Goal: Information Seeking & Learning: Learn about a topic

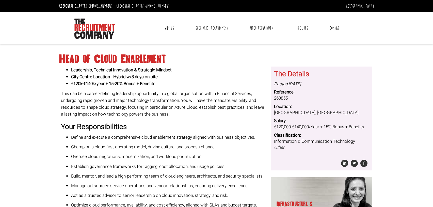
click at [222, 94] on span "This can be a career-defining leadership opportunity in a global organisation w…" at bounding box center [162, 103] width 203 height 27
drag, startPoint x: 218, startPoint y: 92, endPoint x: 251, endPoint y: 92, distance: 33.2
click at [251, 92] on span "This can be a career-defining leadership opportunity in a global organisation w…" at bounding box center [162, 103] width 203 height 27
copy span "Financial Services"
click at [100, 100] on span "This can be a career-defining leadership opportunity in a global organisation w…" at bounding box center [162, 103] width 203 height 27
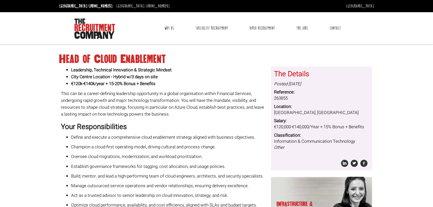
drag, startPoint x: 194, startPoint y: 114, endPoint x: 60, endPoint y: 95, distance: 135.8
drag, startPoint x: 68, startPoint y: 75, endPoint x: 172, endPoint y: 77, distance: 103.3
click at [181, 77] on ul "Leadership, Technical Innovation & Strategic Mindset City Centre Location - Hyb…" at bounding box center [164, 76] width 206 height 21
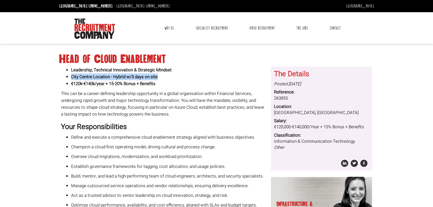
click at [172, 77] on li "City Centre Location - Hybrid w/3 days on site" at bounding box center [169, 76] width 196 height 7
click at [124, 94] on span "This can be a career-defining leadership opportunity in a global organisation w…" at bounding box center [162, 103] width 203 height 27
drag, startPoint x: 70, startPoint y: 92, endPoint x: 213, endPoint y: 117, distance: 145.0
click at [213, 117] on p "This can be a career-defining leadership opportunity in a global organisation w…" at bounding box center [164, 104] width 206 height 28
click at [119, 117] on span "This can be a career-defining leadership opportunity in a global organisation w…" at bounding box center [162, 103] width 203 height 27
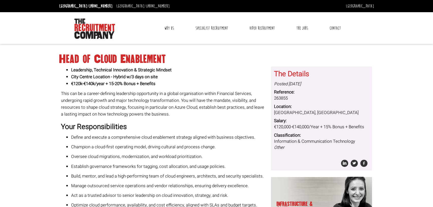
drag, startPoint x: 122, startPoint y: 106, endPoint x: 262, endPoint y: 117, distance: 140.5
click at [262, 117] on p "This can be a career-defining leadership opportunity in a global organisation w…" at bounding box center [164, 104] width 206 height 28
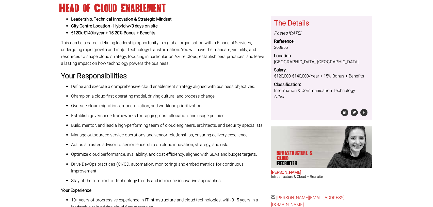
scroll to position [76, 0]
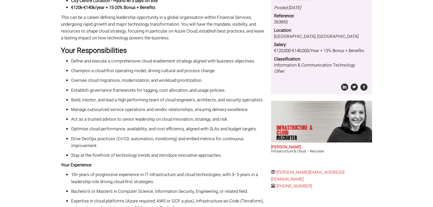
click at [75, 70] on p "Champion a cloud-first operating model, driving cultural and process change." at bounding box center [169, 70] width 196 height 7
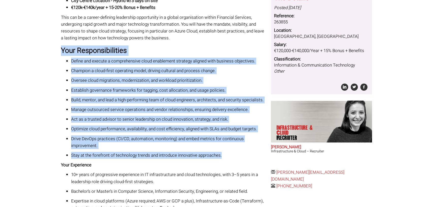
drag, startPoint x: 61, startPoint y: 48, endPoint x: 226, endPoint y: 156, distance: 197.0
click at [226, 156] on div "Leadership, Technical Innovation & Strategic Mindset City Centre Location - Hyb…" at bounding box center [164, 173] width 210 height 367
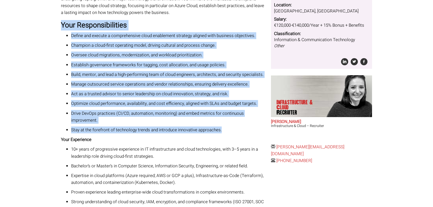
click at [129, 121] on p "Drive DevOps practices (CI/CD, automation, monitoring) and embed metrics for co…" at bounding box center [169, 117] width 196 height 14
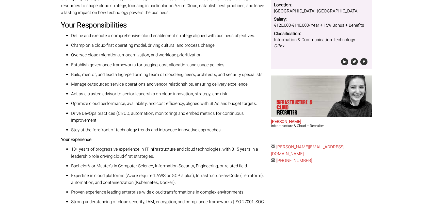
click at [90, 56] on p "Oversee cloud migrations, modernization, and workload prioritization." at bounding box center [169, 55] width 196 height 7
